Goal: Task Accomplishment & Management: Manage account settings

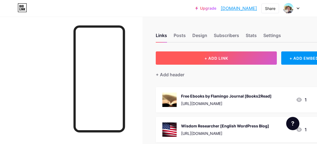
click at [222, 59] on span "+ ADD LINK" at bounding box center [217, 58] width 24 height 5
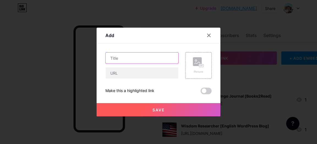
click at [151, 57] on input "text" at bounding box center [142, 57] width 73 height 11
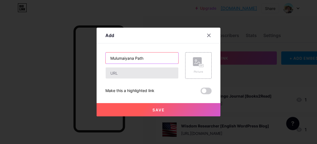
type input "Mulumaiyana Path"
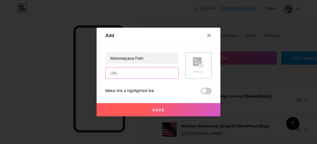
click at [150, 72] on input "text" at bounding box center [142, 72] width 73 height 11
paste input "[URL][DOMAIN_NAME]"
type input "[URL][DOMAIN_NAME]"
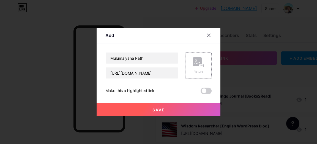
click at [199, 68] on div "Picture" at bounding box center [198, 65] width 11 height 17
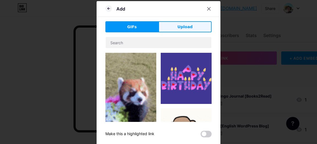
click at [187, 28] on span "Upload" at bounding box center [185, 27] width 15 height 6
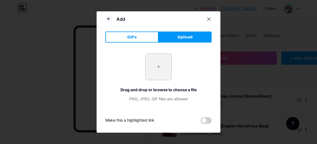
click at [162, 69] on input "file" at bounding box center [159, 67] width 26 height 26
type input "C:\fakepath\CLAUS_GERUSCHKAT_PORTRAIT_2025.jpg"
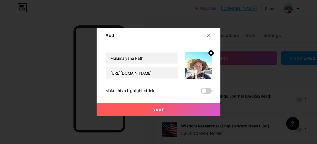
click at [156, 108] on span "Save" at bounding box center [159, 109] width 12 height 5
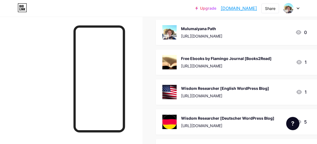
scroll to position [67, 0]
click at [206, 30] on div "Mulumaiyana Path" at bounding box center [201, 29] width 41 height 6
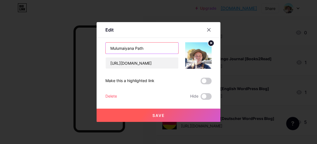
click at [165, 48] on input "Mulumaiyana Path" at bounding box center [142, 47] width 73 height 11
type input "Mulumaiyana Path [Substack]"
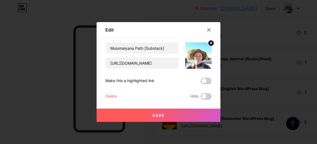
click at [161, 114] on span "Save" at bounding box center [159, 115] width 12 height 5
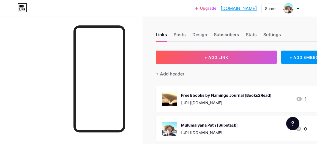
scroll to position [0, 0]
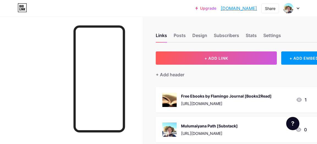
click at [298, 9] on div at bounding box center [292, 8] width 16 height 10
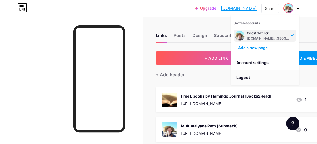
click at [246, 78] on li "Logout" at bounding box center [265, 77] width 68 height 15
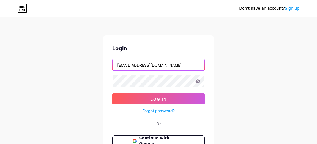
click at [174, 64] on input "[EMAIL_ADDRESS][DOMAIN_NAME]" at bounding box center [159, 64] width 92 height 11
type input "[EMAIL_ADDRESS][DOMAIN_NAME]"
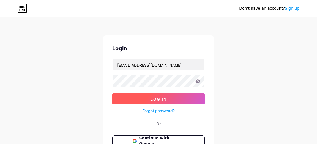
click at [159, 98] on span "Log In" at bounding box center [159, 98] width 16 height 5
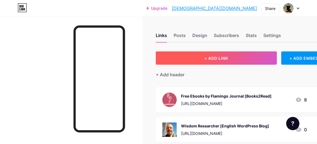
click at [217, 60] on span "+ ADD LINK" at bounding box center [217, 58] width 24 height 5
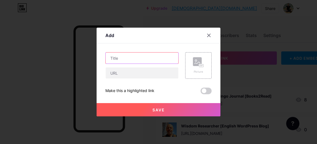
click at [150, 58] on input "text" at bounding box center [142, 57] width 73 height 11
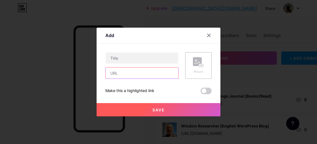
click at [150, 71] on input "text" at bounding box center [142, 72] width 73 height 11
paste input "[URL][DOMAIN_NAME]"
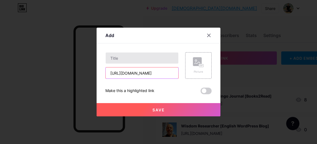
type input "[URL][DOMAIN_NAME]"
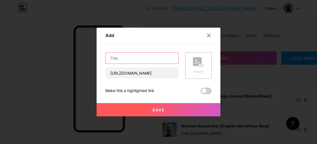
click at [149, 57] on input "text" at bounding box center [142, 57] width 73 height 11
type input "Mulumaiyana Path [Substack]"
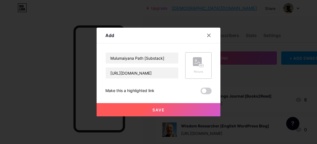
click at [198, 66] on rect at bounding box center [197, 61] width 9 height 9
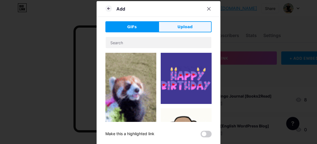
click at [188, 26] on span "Upload" at bounding box center [185, 27] width 15 height 6
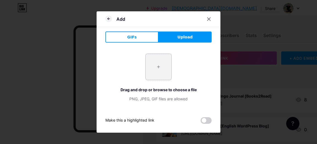
click at [160, 68] on input "file" at bounding box center [159, 67] width 26 height 26
type input "C:\fakepath\CLAUS_GERUSCHKAT_PORTRAIT_2025.jpg"
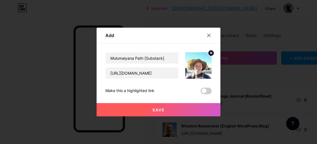
click at [160, 108] on span "Save" at bounding box center [159, 109] width 12 height 5
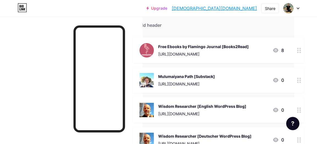
scroll to position [55, 23]
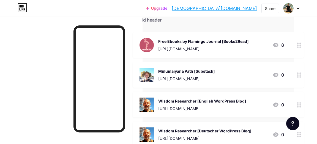
click at [241, 9] on link "[DEMOGRAPHIC_DATA][DOMAIN_NAME]" at bounding box center [214, 8] width 85 height 7
